Goal: Task Accomplishment & Management: Manage account settings

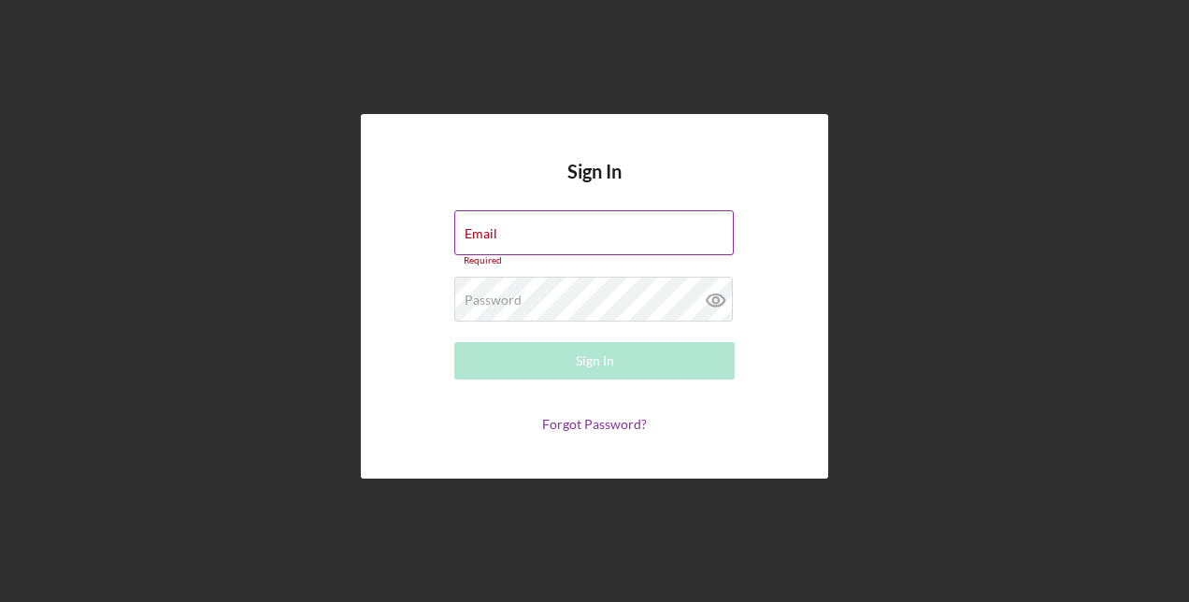
click at [544, 234] on div "Email Required" at bounding box center [594, 238] width 280 height 56
click at [497, 234] on input "Email" at bounding box center [594, 232] width 280 height 45
type input "[EMAIL_ADDRESS][DOMAIN_NAME]"
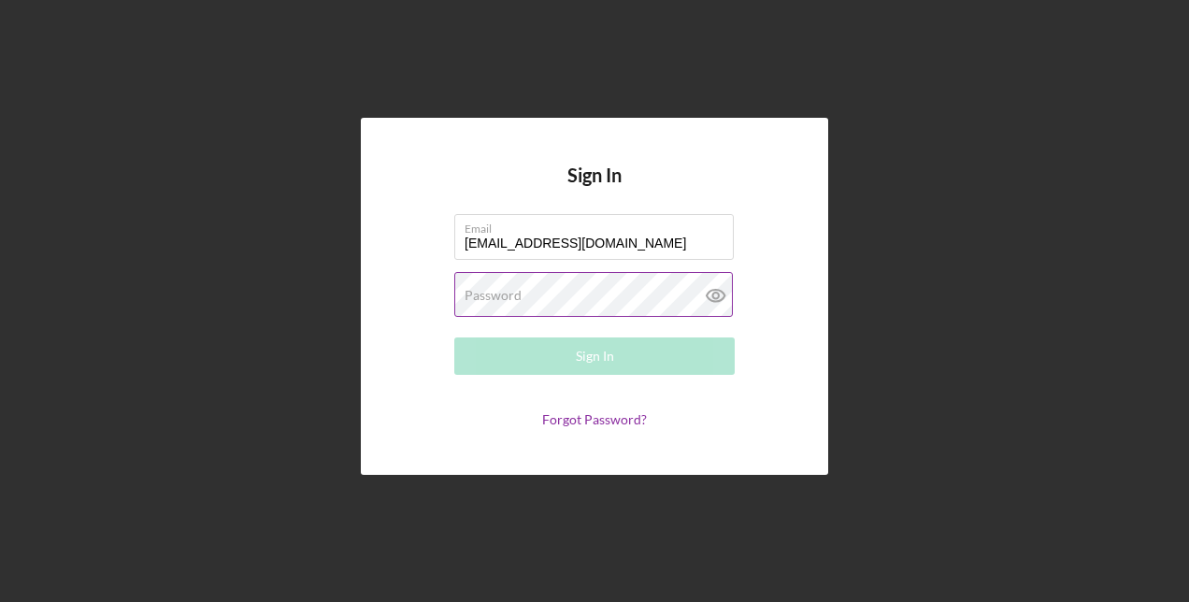
click at [517, 290] on label "Password" at bounding box center [493, 295] width 57 height 15
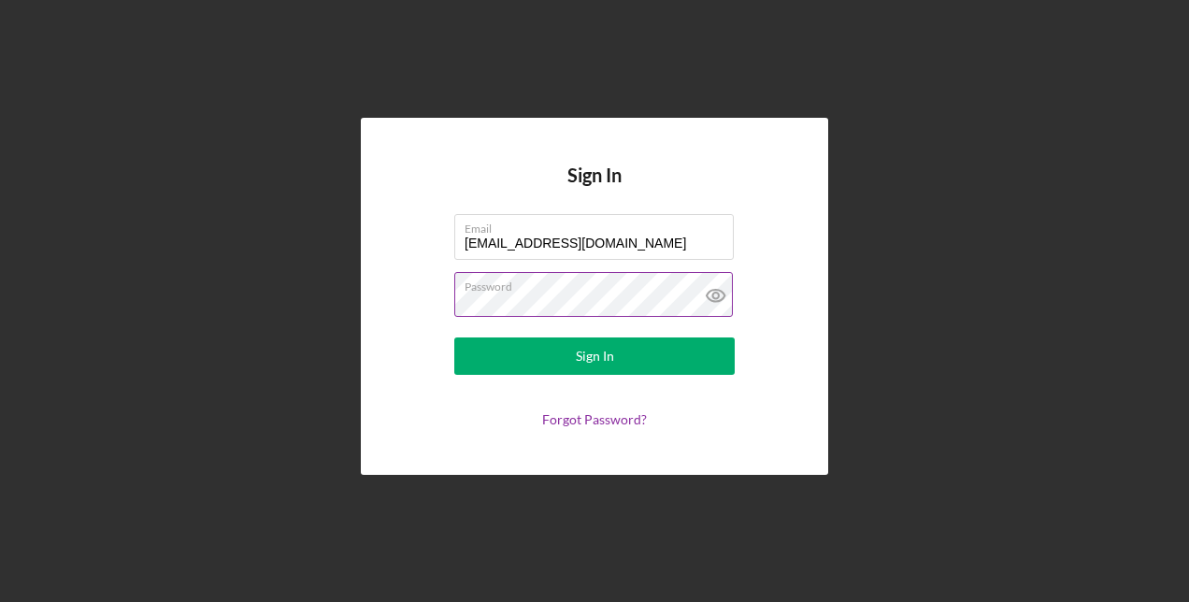
click at [454, 337] on button "Sign In" at bounding box center [594, 355] width 280 height 37
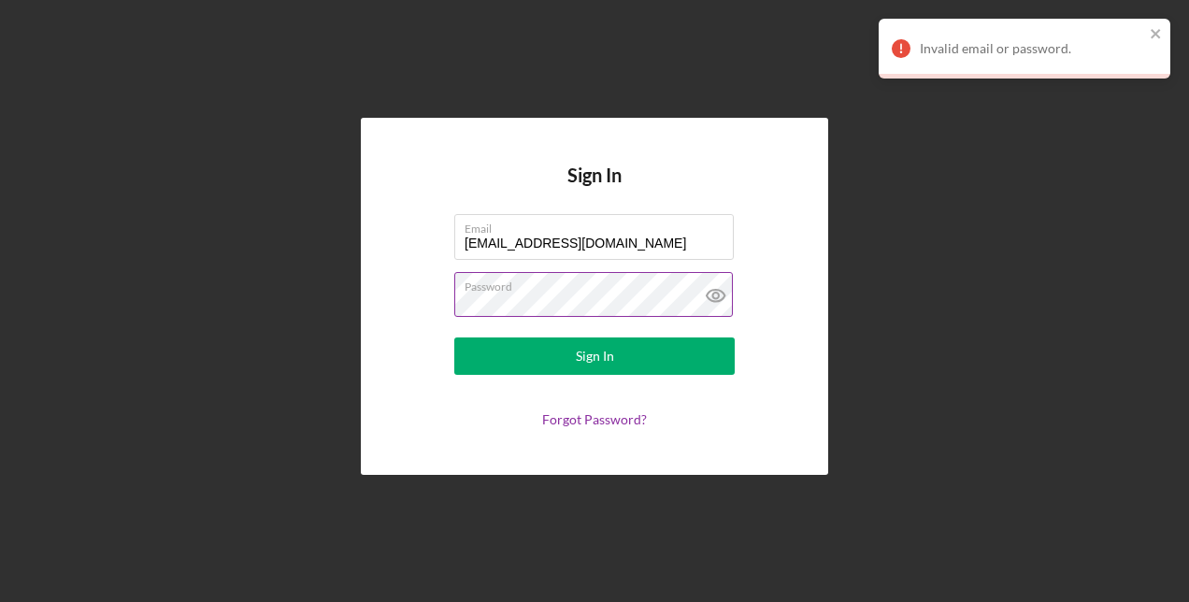
click at [528, 283] on label "Password" at bounding box center [599, 283] width 269 height 21
click at [454, 337] on button "Sign In" at bounding box center [594, 355] width 280 height 37
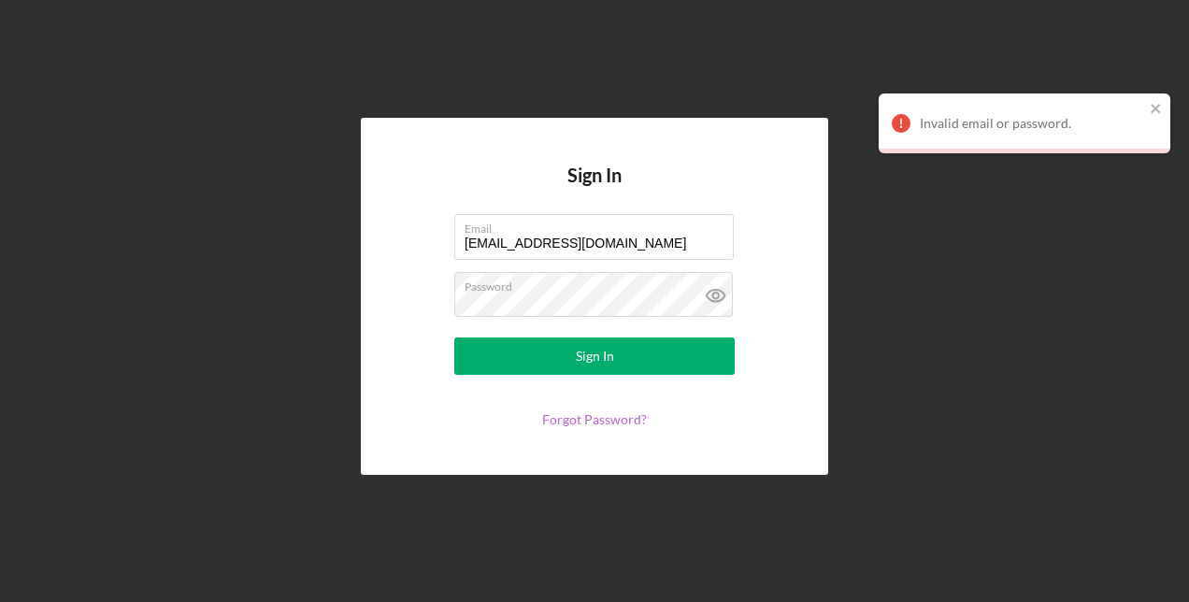
click at [611, 416] on link "Forgot Password?" at bounding box center [594, 419] width 105 height 16
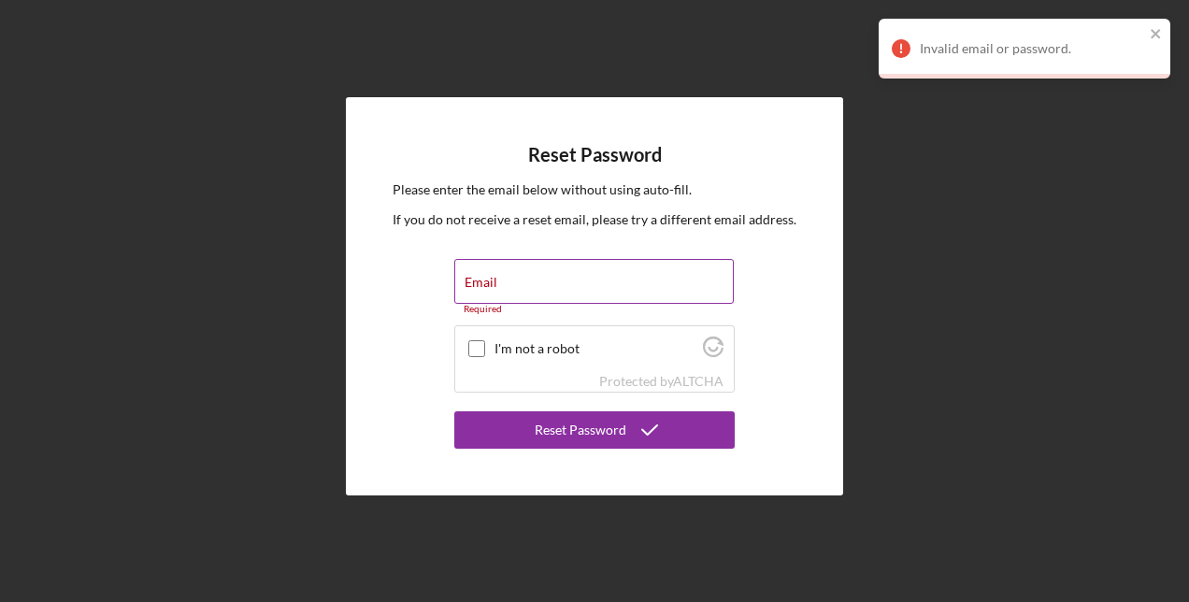
click at [582, 279] on div "Email Required" at bounding box center [594, 287] width 280 height 56
click at [535, 279] on div "Email Required" at bounding box center [594, 287] width 280 height 56
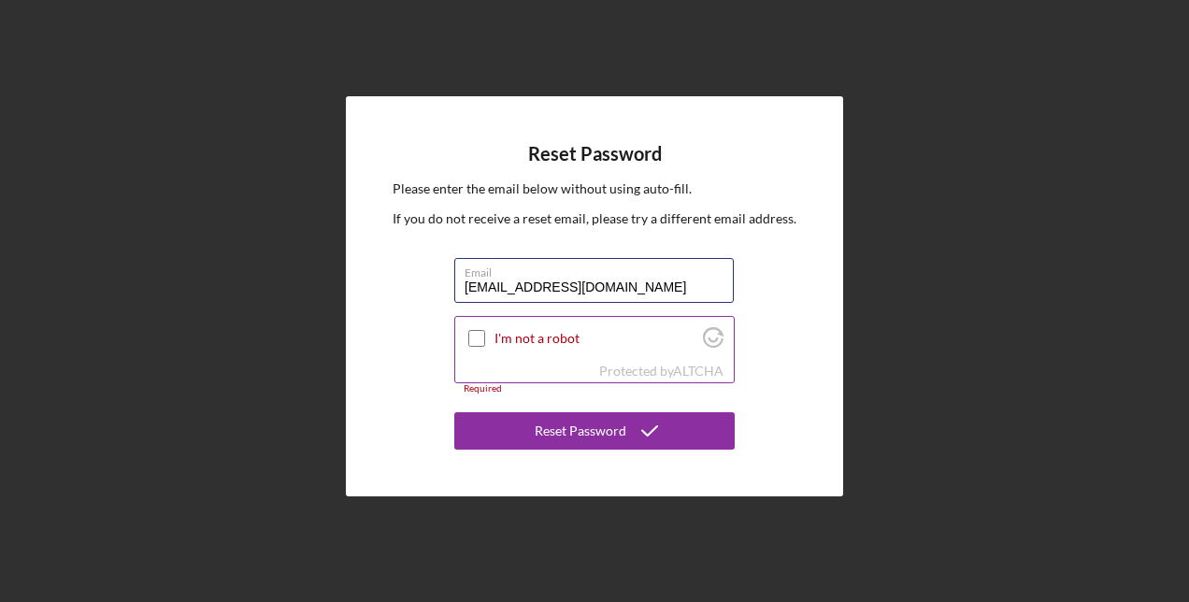
type input "[EMAIL_ADDRESS][DOMAIN_NAME]"
click at [471, 340] on input "I'm not a robot" at bounding box center [476, 338] width 17 height 17
checkbox input "true"
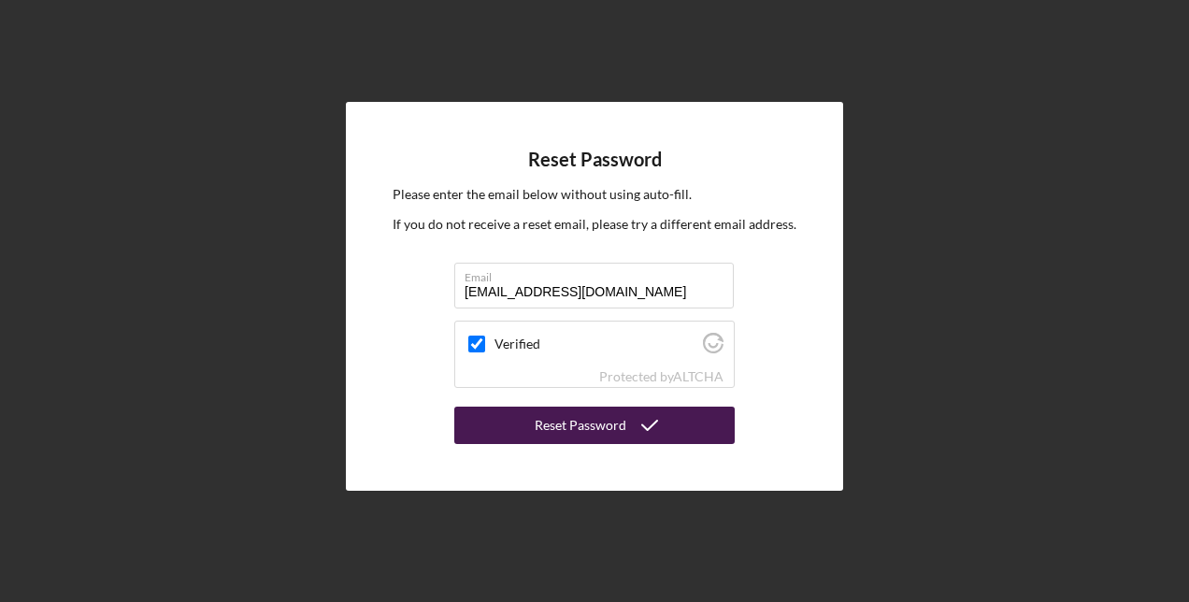
click at [553, 424] on div "Reset Password" at bounding box center [581, 425] width 92 height 37
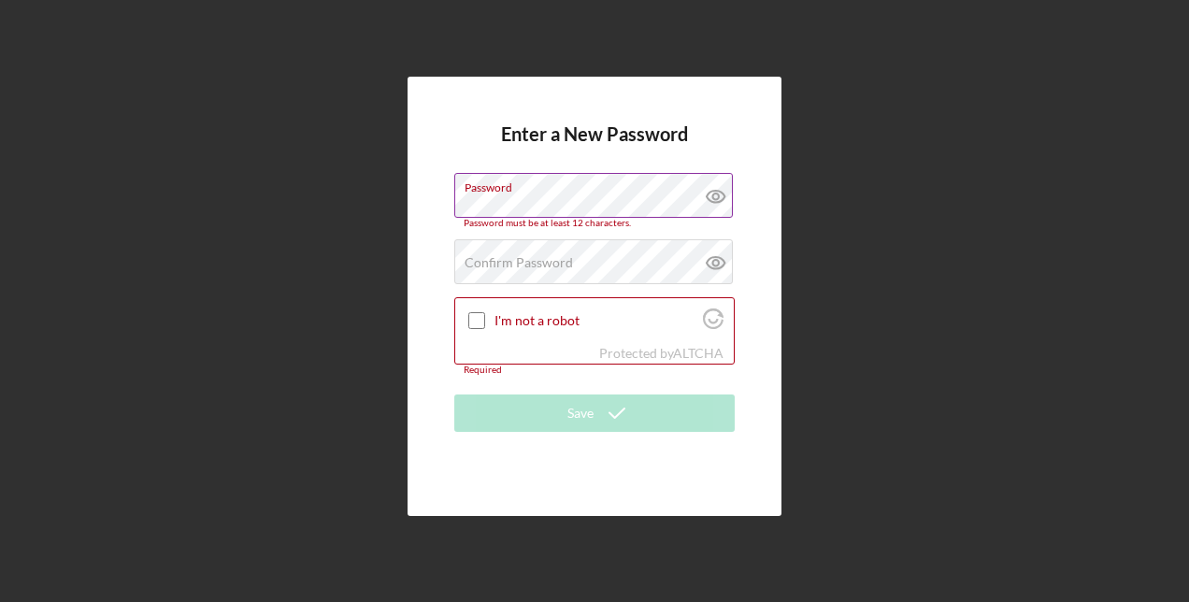
click at [722, 196] on icon at bounding box center [716, 196] width 47 height 47
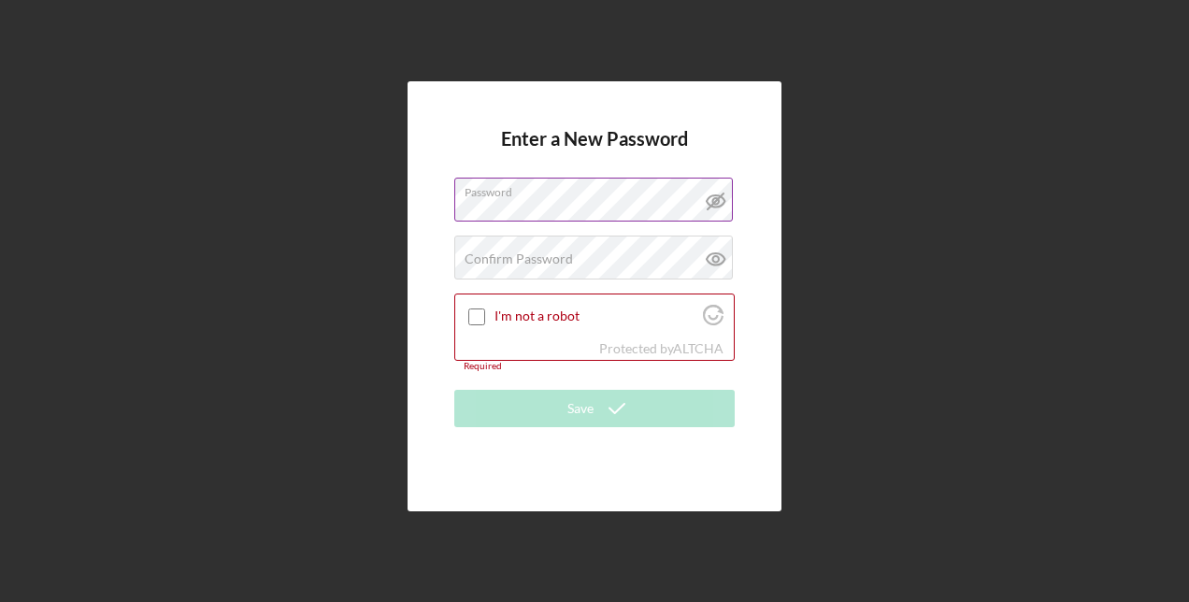
click at [635, 368] on div "Required" at bounding box center [594, 366] width 280 height 11
click at [719, 252] on icon at bounding box center [716, 259] width 47 height 47
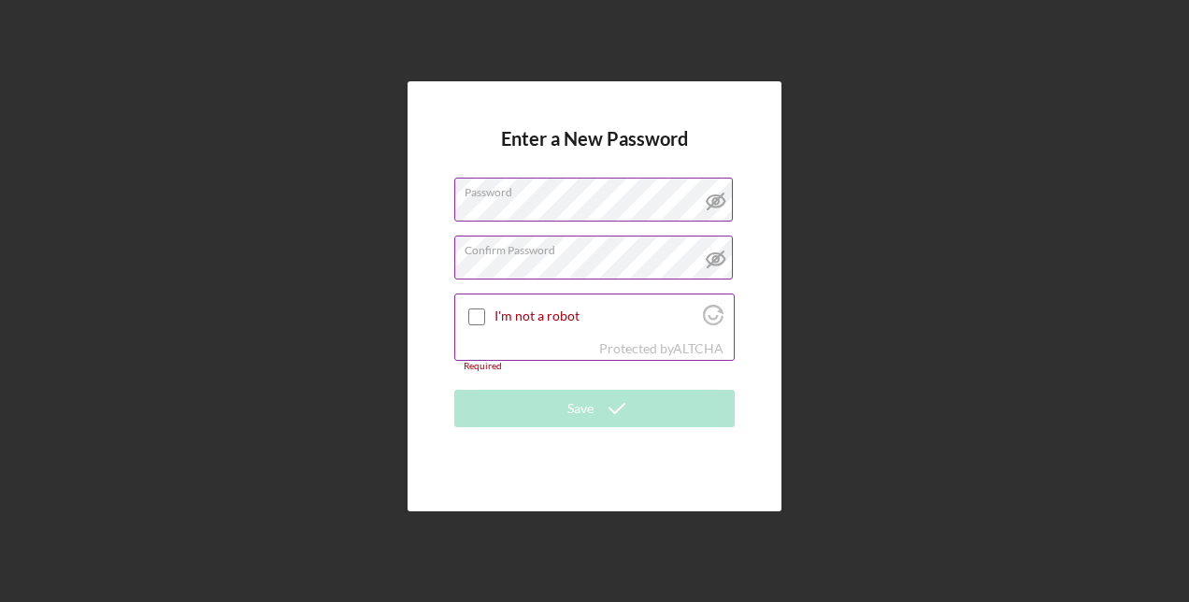
click at [475, 315] on input "I'm not a robot" at bounding box center [476, 317] width 17 height 17
checkbox input "true"
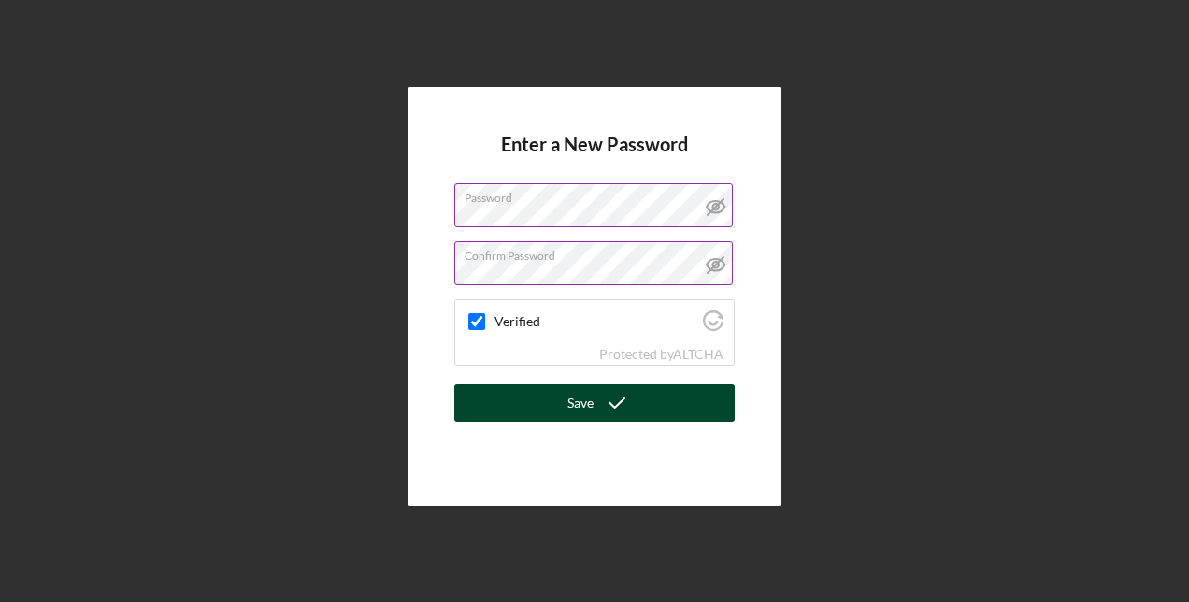
click at [531, 393] on button "Save" at bounding box center [594, 402] width 280 height 37
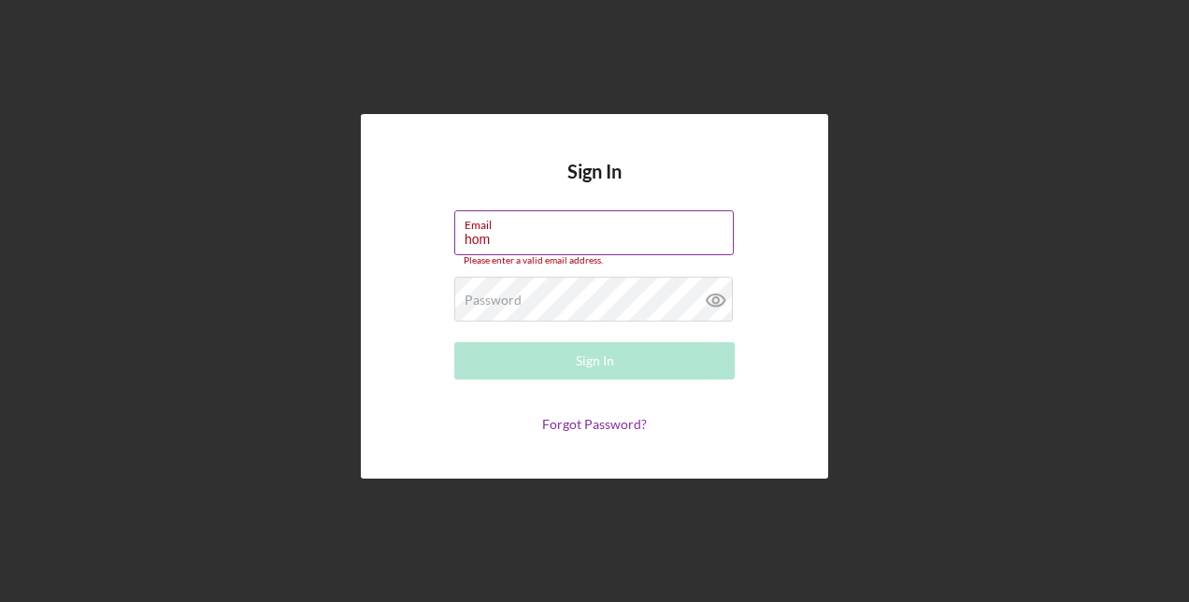
type input "[EMAIL_ADDRESS][DOMAIN_NAME]"
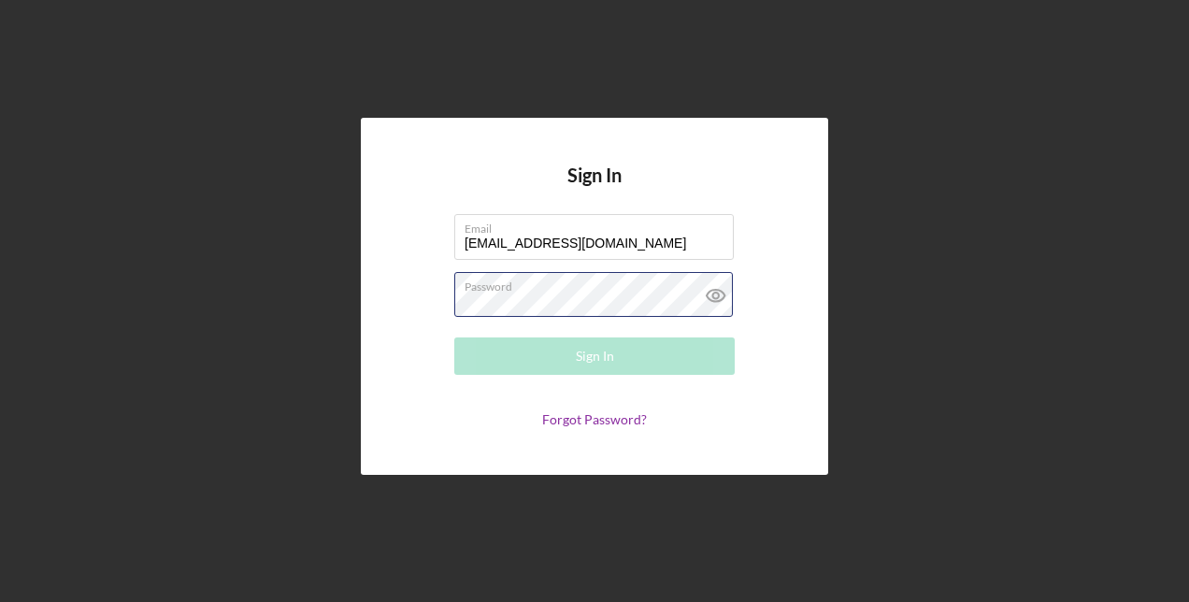
click at [584, 284] on div "Password Required" at bounding box center [594, 295] width 280 height 47
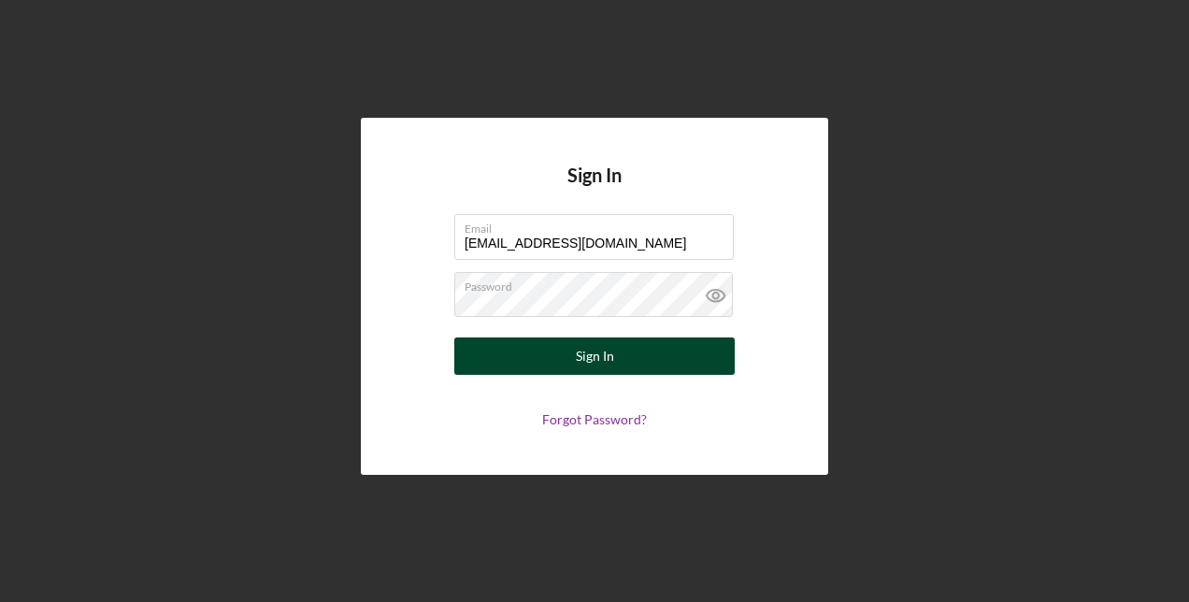
click at [609, 358] on div "Sign In" at bounding box center [595, 355] width 38 height 37
